Goal: Task Accomplishment & Management: Manage account settings

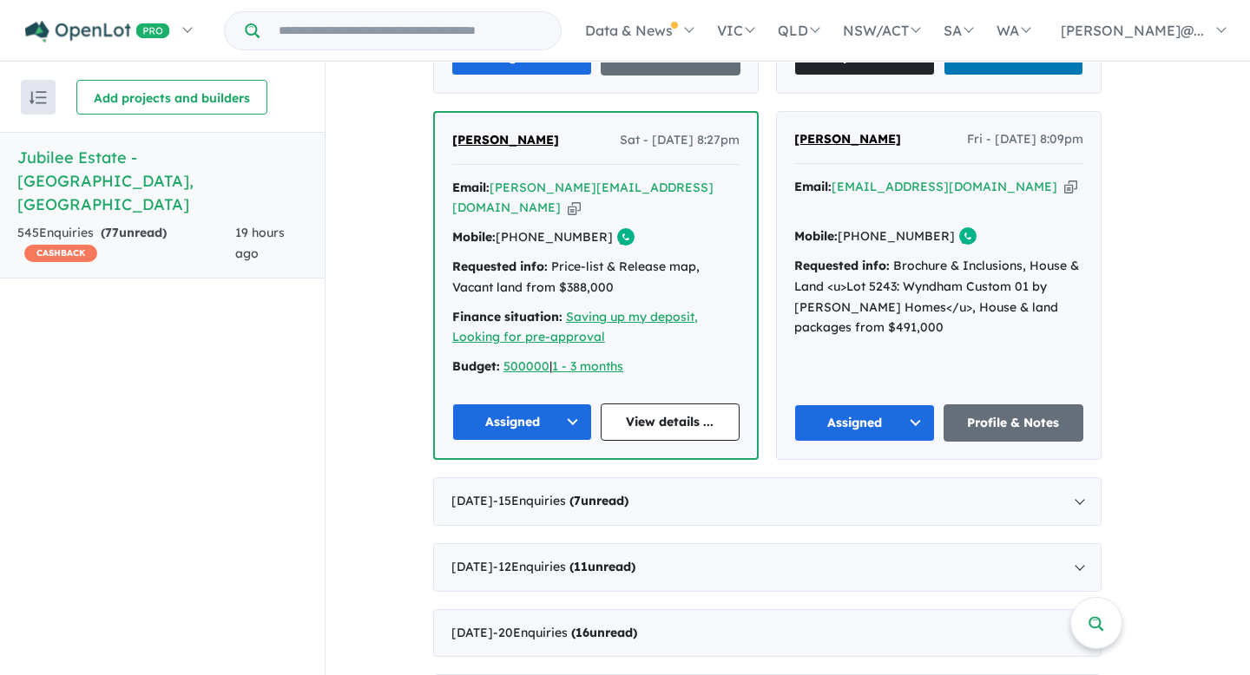
scroll to position [3148, 0]
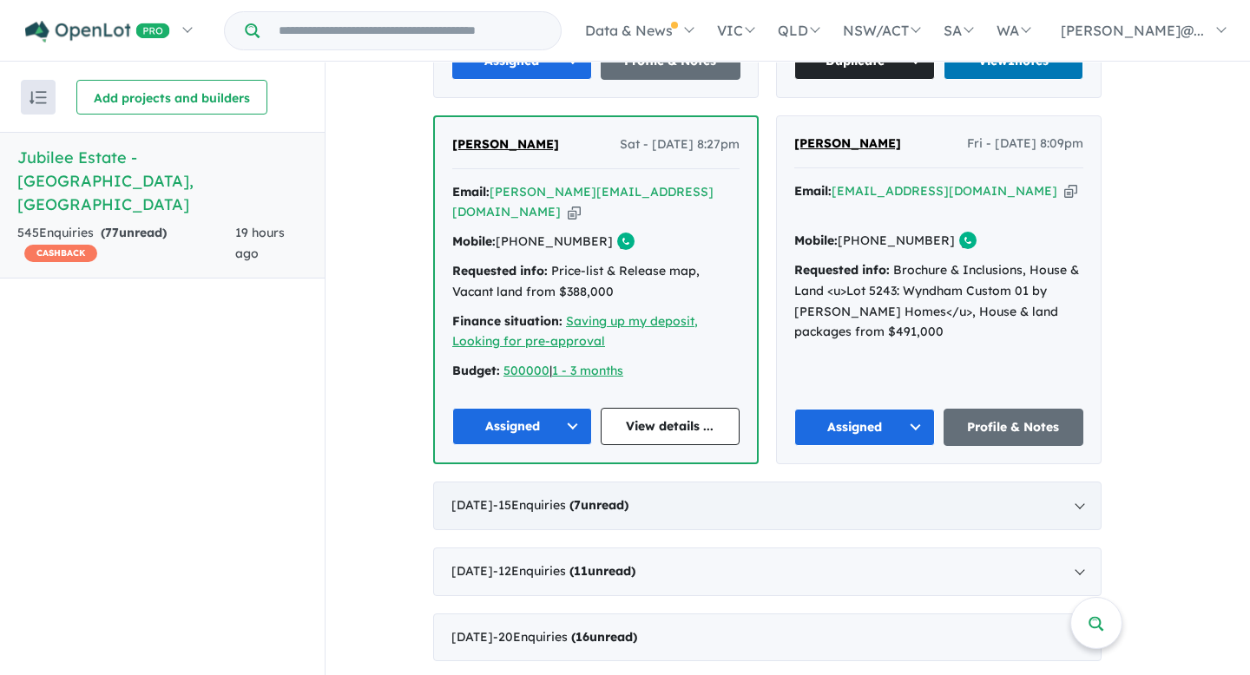
click at [1079, 482] on div "[DATE] - 15 Enquir ies ( 7 unread)" at bounding box center [767, 506] width 669 height 49
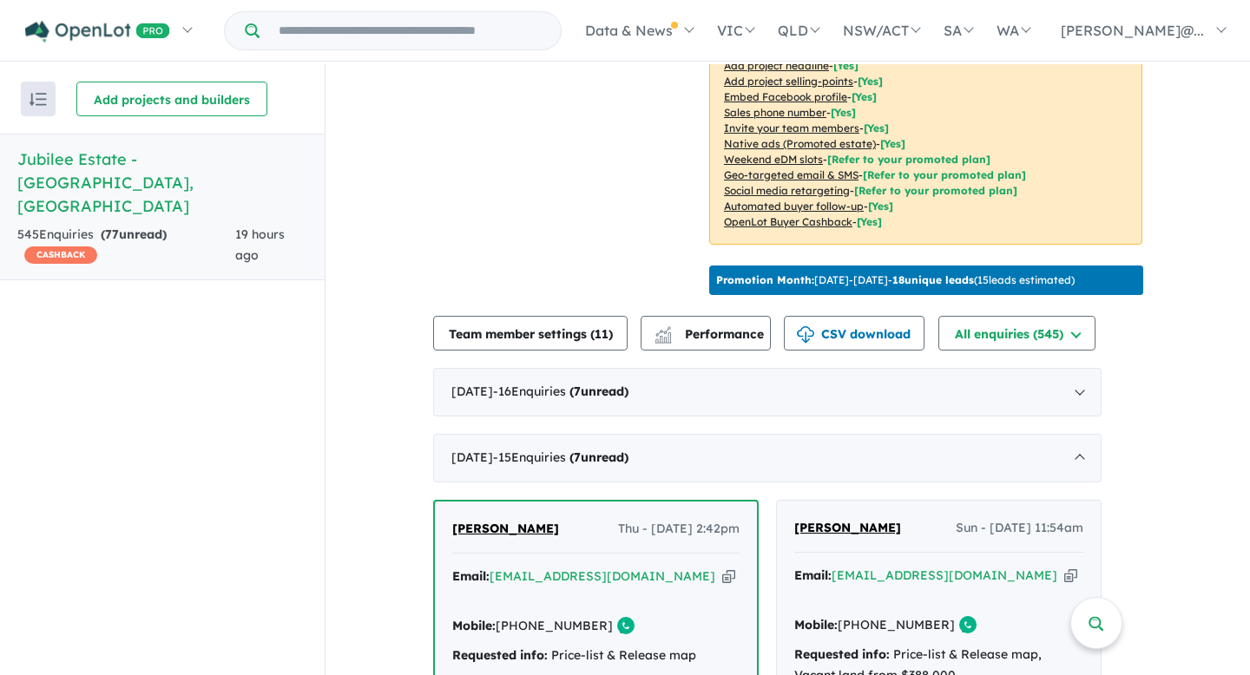
scroll to position [437, 0]
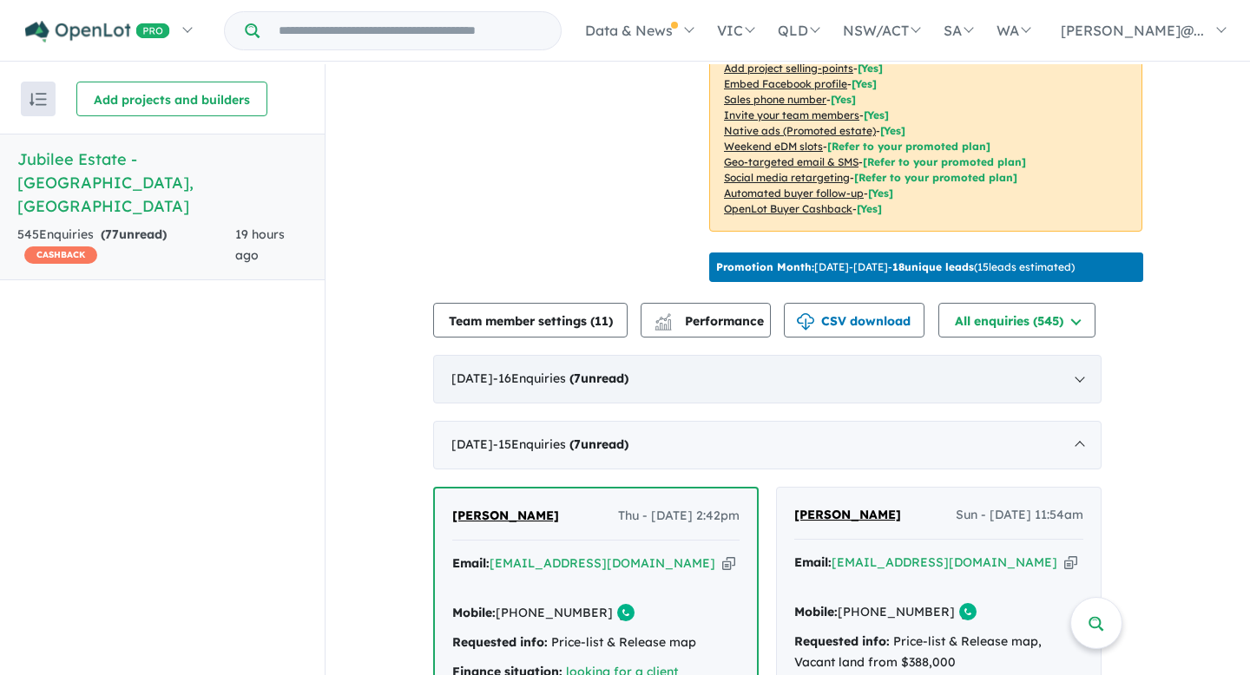
click at [797, 377] on div "[DATE] - 16 Enquir ies ( 7 unread)" at bounding box center [767, 379] width 669 height 49
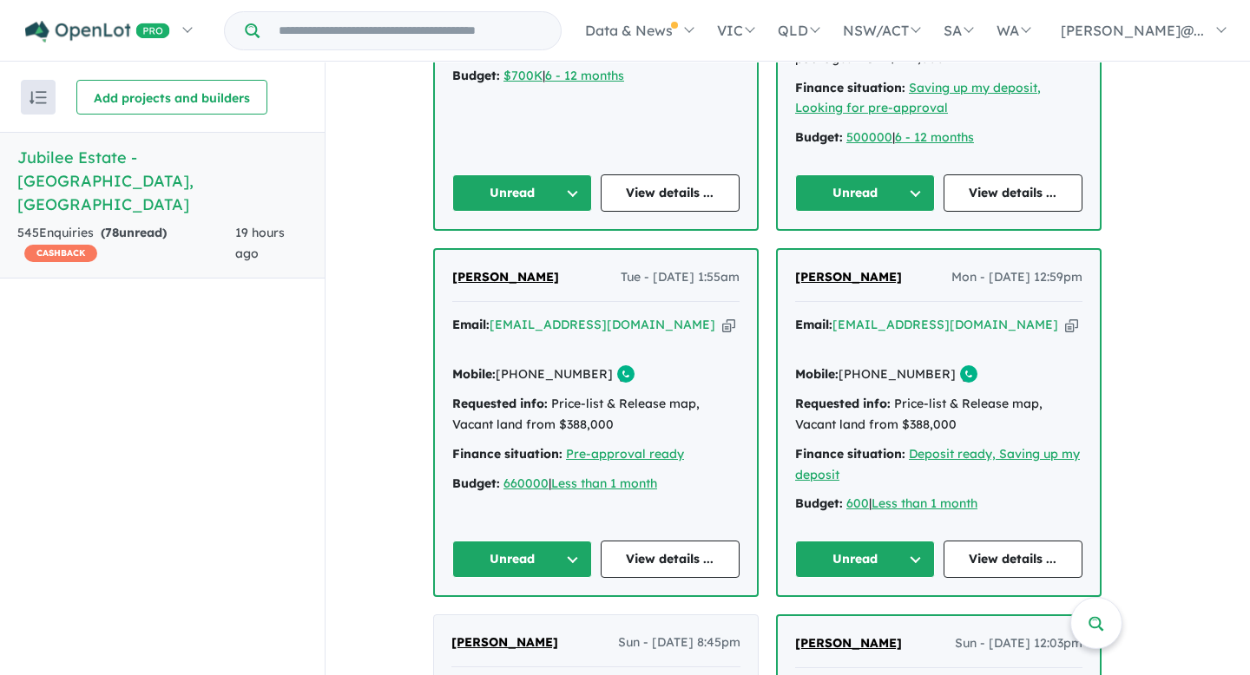
scroll to position [1354, 0]
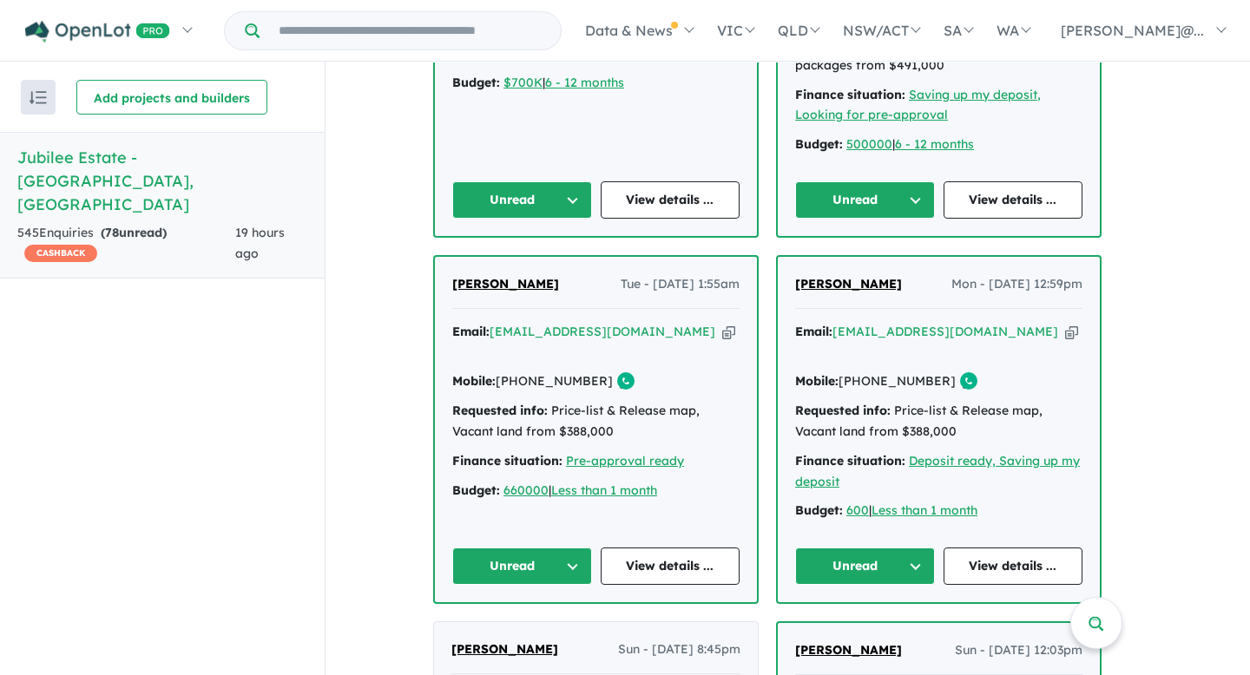
click at [928, 548] on button "Unread" at bounding box center [865, 566] width 140 height 37
click at [867, 628] on button "Assigned" at bounding box center [871, 648] width 151 height 40
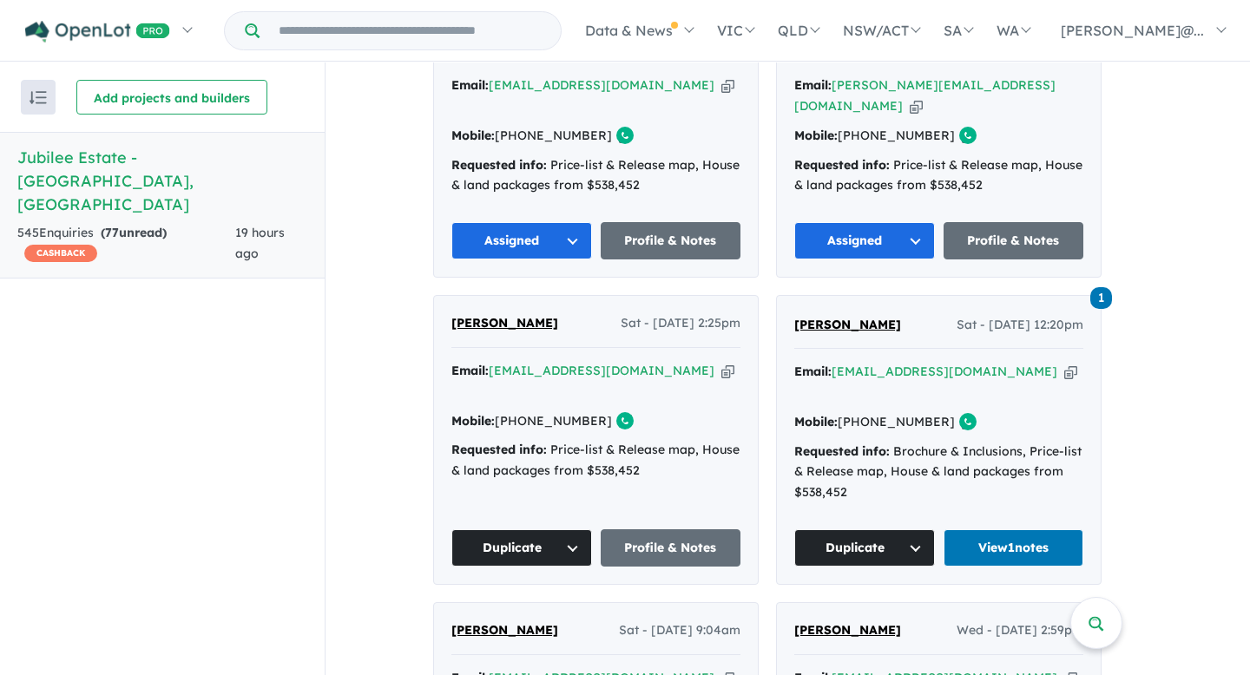
scroll to position [2335, 0]
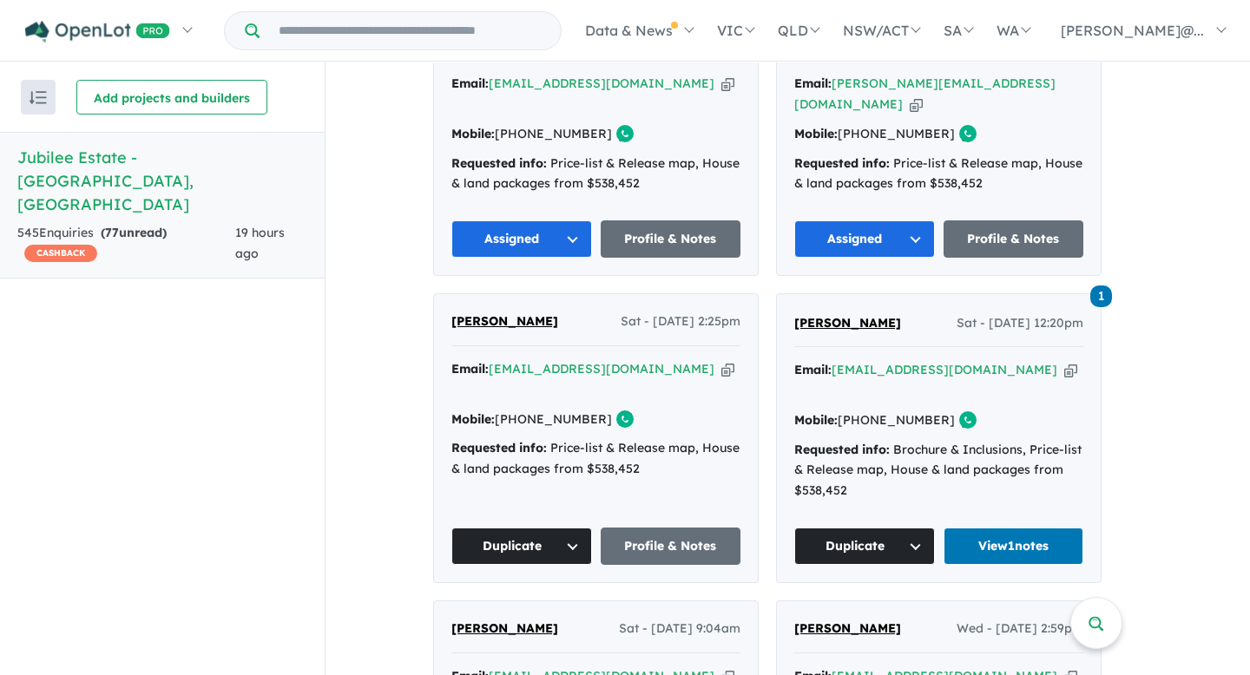
click at [722, 360] on icon "button" at bounding box center [728, 369] width 13 height 18
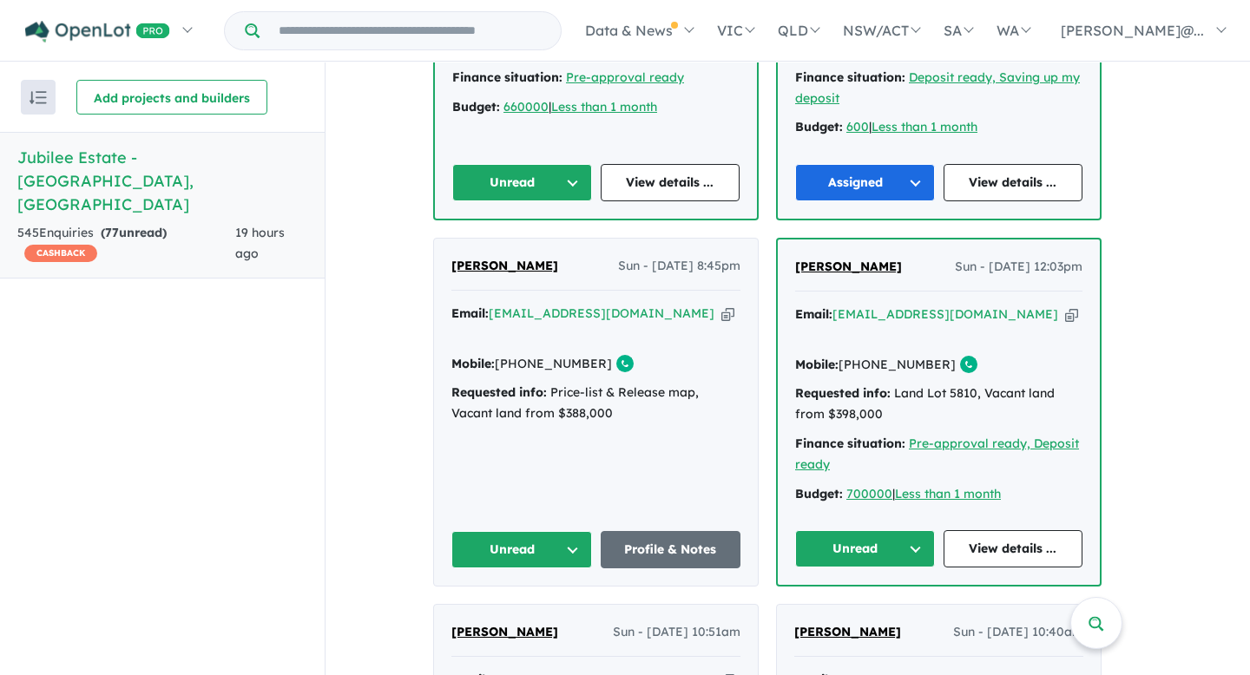
scroll to position [1730, 0]
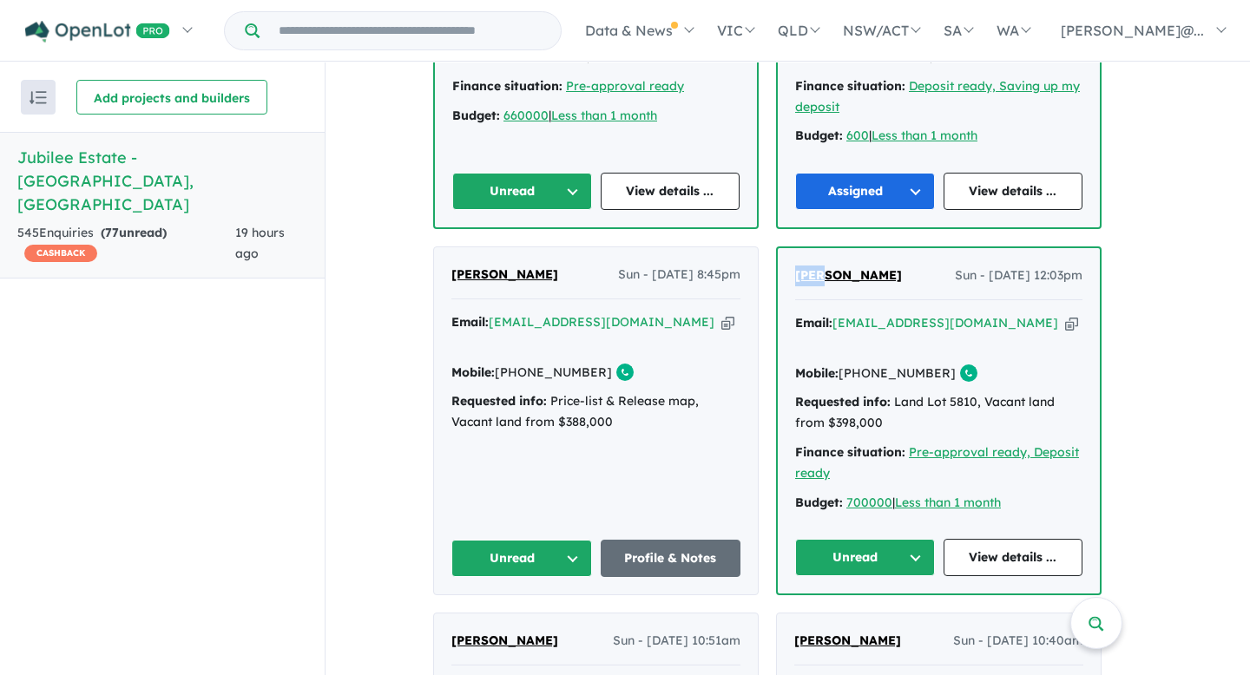
drag, startPoint x: 801, startPoint y: 226, endPoint x: 830, endPoint y: 228, distance: 29.6
click at [830, 248] on div "[PERSON_NAME] Sun - [DATE] 12:03pm Email: [EMAIL_ADDRESS][DOMAIN_NAME] Copied! …" at bounding box center [939, 421] width 322 height 346
copy span "[PERSON_NAME]"
drag, startPoint x: 910, startPoint y: 227, endPoint x: 838, endPoint y: 230, distance: 72.1
click at [838, 266] on div "[PERSON_NAME] Sun - [DATE] 12:03pm" at bounding box center [938, 283] width 287 height 35
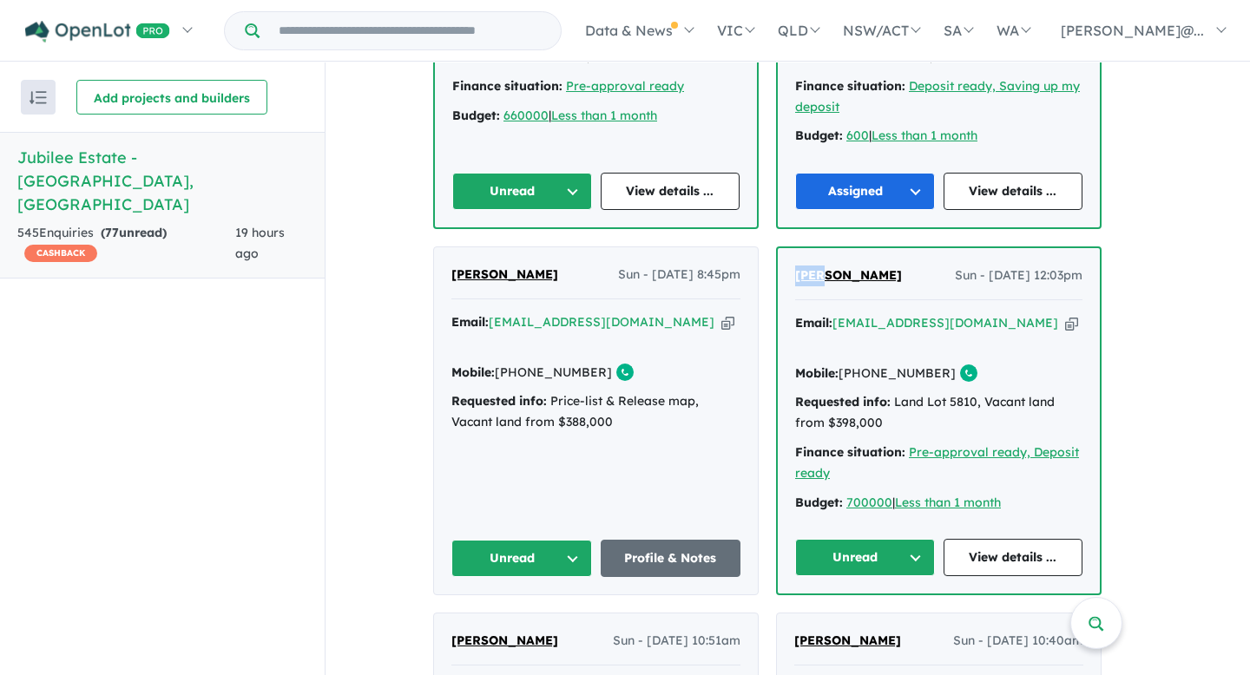
copy span "Pourhabib"
click at [925, 539] on button "Unread" at bounding box center [865, 557] width 140 height 37
click at [893, 619] on button "Assigned" at bounding box center [871, 639] width 151 height 40
click at [1065, 314] on icon "button" at bounding box center [1071, 323] width 13 height 18
copy span "Pourhabib"
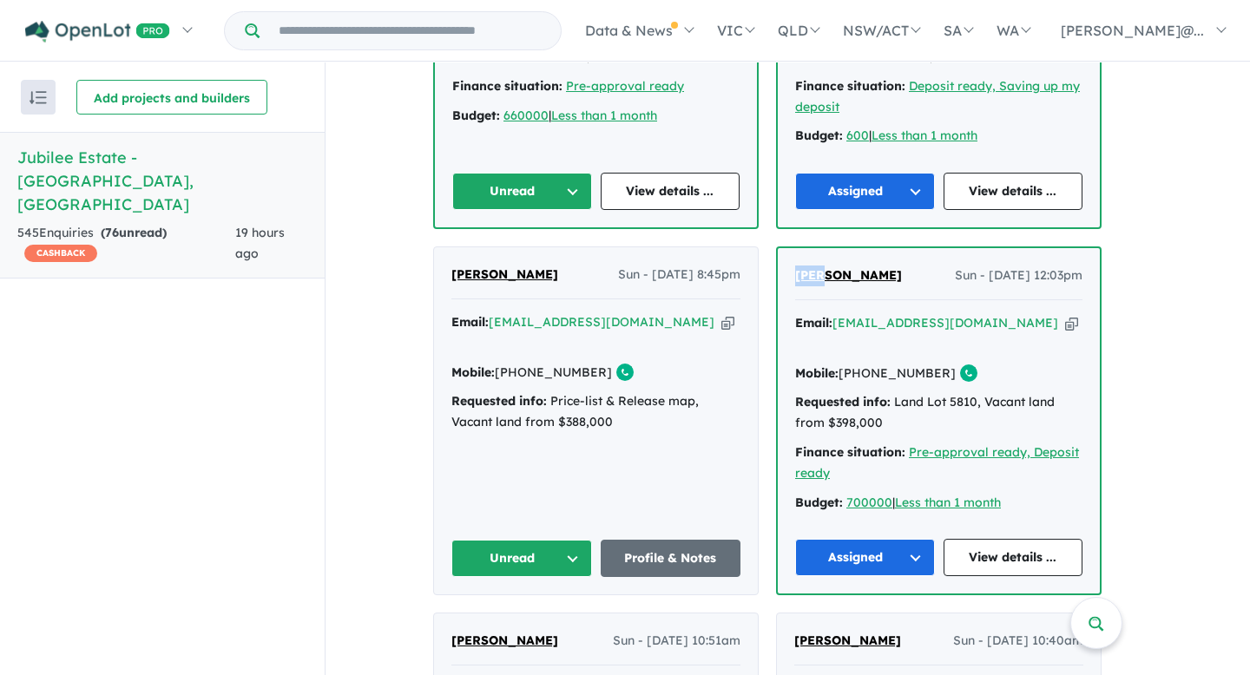
drag, startPoint x: 874, startPoint y: 306, endPoint x: 939, endPoint y: 306, distance: 64.2
click at [939, 366] on link "[PHONE_NUMBER]" at bounding box center [897, 374] width 117 height 16
copy link "432 909 196"
